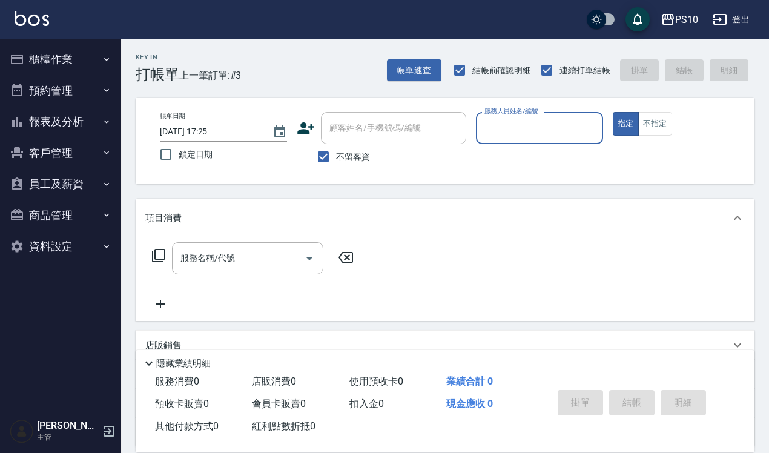
click at [67, 53] on button "櫃檯作業" at bounding box center [60, 60] width 111 height 32
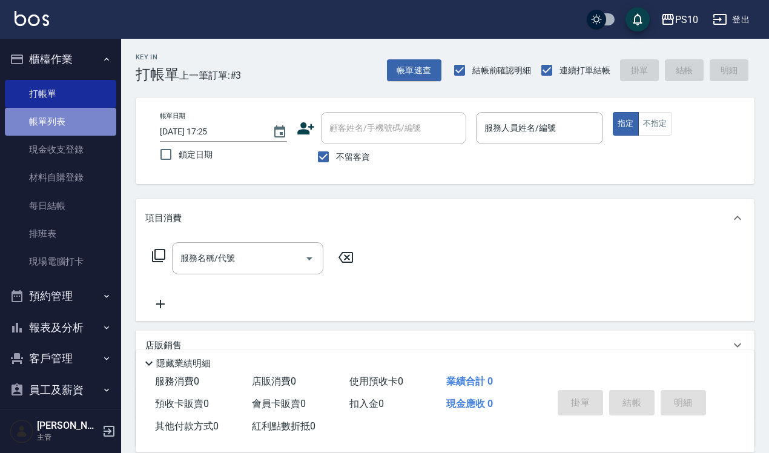
click at [74, 113] on link "帳單列表" at bounding box center [60, 122] width 111 height 28
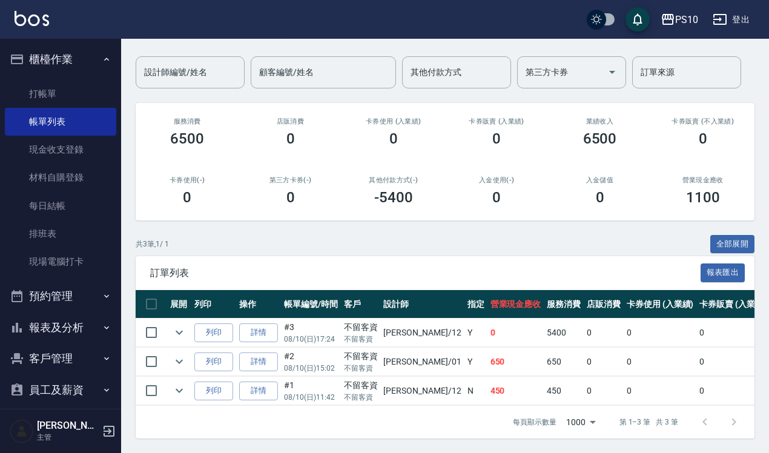
scroll to position [96, 0]
drag, startPoint x: 70, startPoint y: 77, endPoint x: 71, endPoint y: 85, distance: 7.9
click at [71, 85] on ul "打帳單 帳單列表 現金收支登錄 材料自購登錄 每日結帳 排班表 現場電腦打卡" at bounding box center [60, 178] width 111 height 206
click at [71, 95] on link "打帳單" at bounding box center [60, 94] width 111 height 28
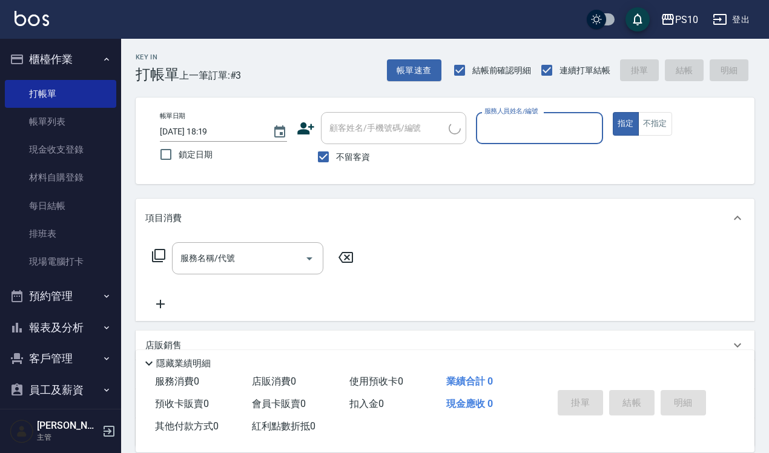
click at [549, 113] on div "服務人員姓名/編號" at bounding box center [539, 128] width 127 height 32
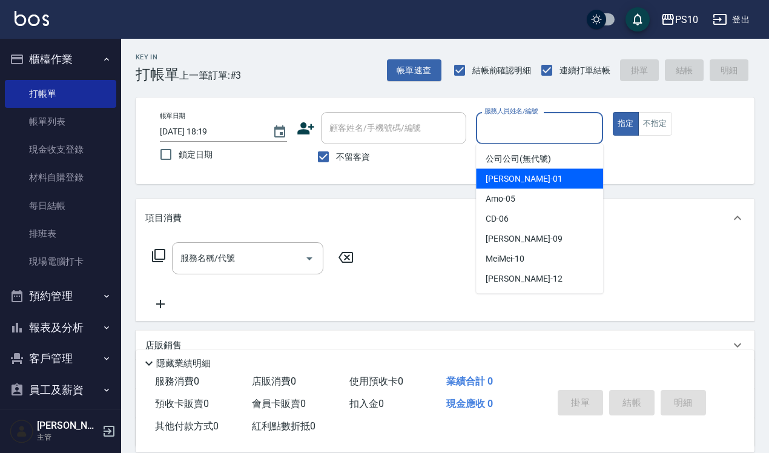
click at [530, 180] on div "[PERSON_NAME] -01" at bounding box center [539, 179] width 127 height 20
type input "[PERSON_NAME]-01"
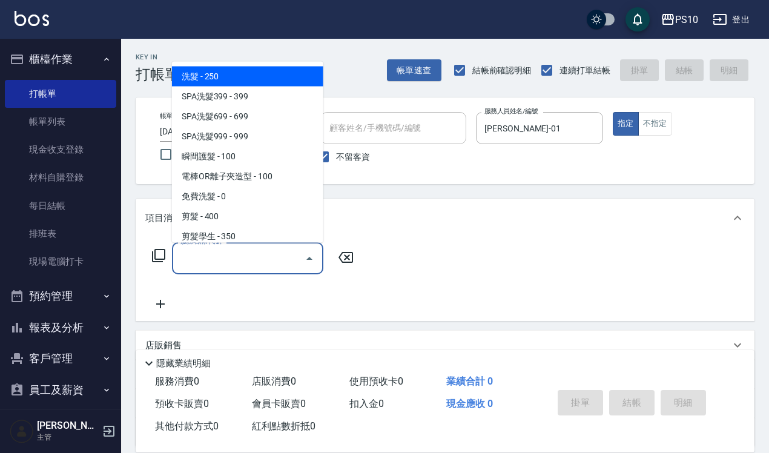
click at [256, 254] on input "服務名稱/代號" at bounding box center [239, 258] width 122 height 21
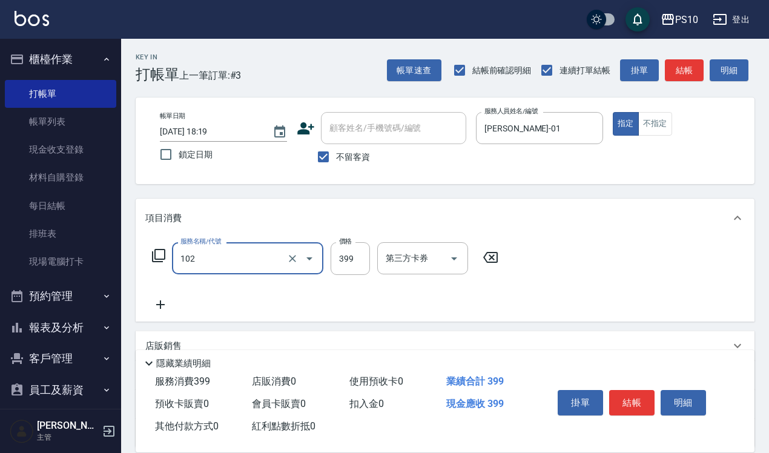
type input "SPA洗髮399(102)"
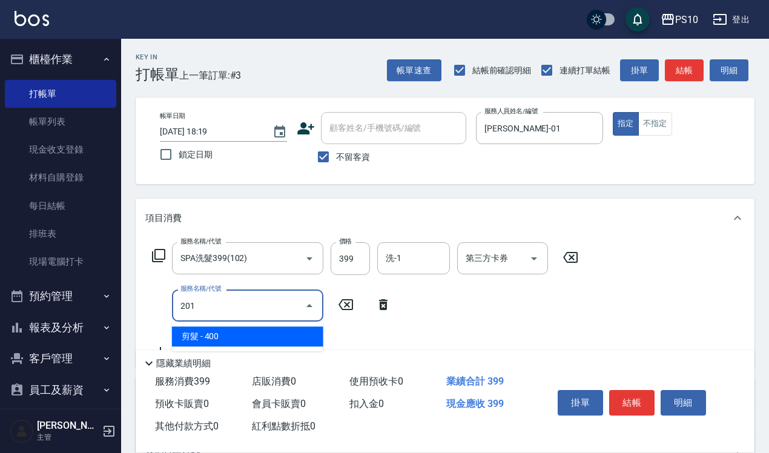
drag, startPoint x: 244, startPoint y: 302, endPoint x: 146, endPoint y: 318, distance: 98.9
click at [146, 318] on div "服務名稱/代號 201 服務名稱/代號" at bounding box center [271, 306] width 253 height 32
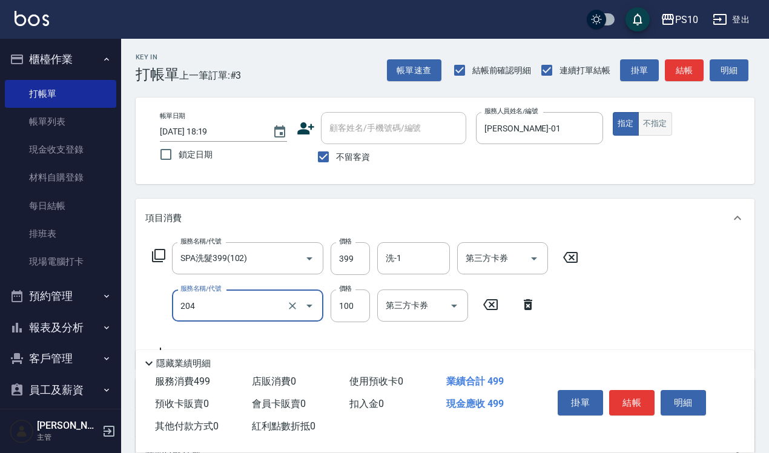
type input "剪瀏海(204)"
click at [658, 133] on button "不指定" at bounding box center [656, 124] width 34 height 24
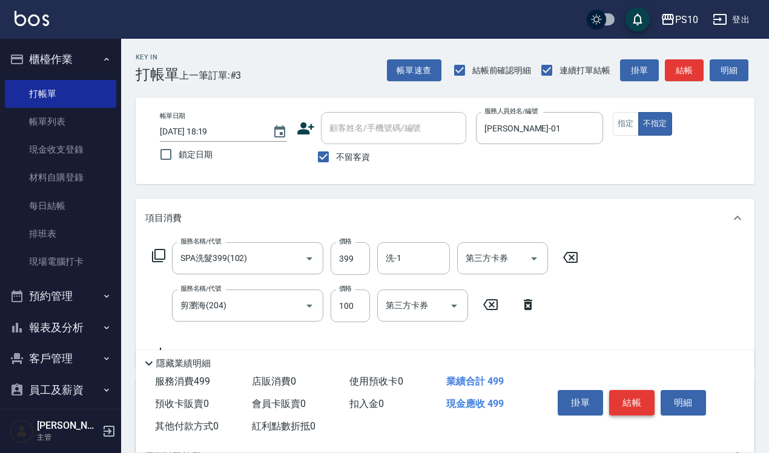
click at [638, 390] on button "結帳" at bounding box center [631, 402] width 45 height 25
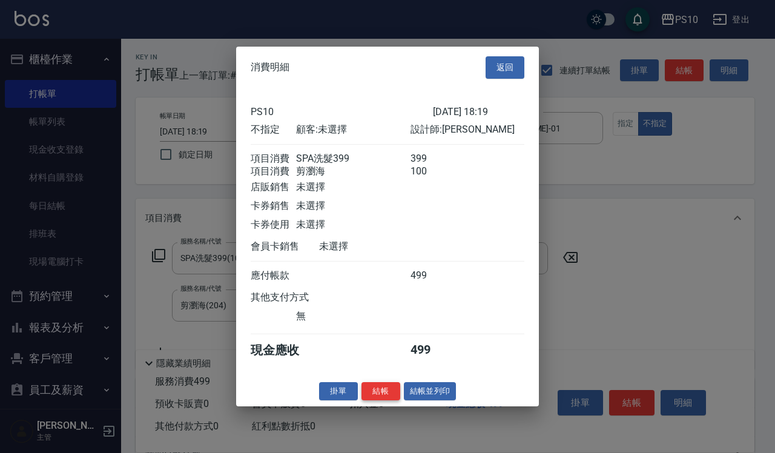
click at [388, 400] on button "結帳" at bounding box center [381, 391] width 39 height 19
